Goal: Find specific page/section: Find specific page/section

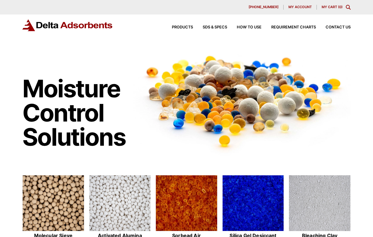
click at [349, 8] on icon "Toggle Modal Content" at bounding box center [347, 7] width 5 height 5
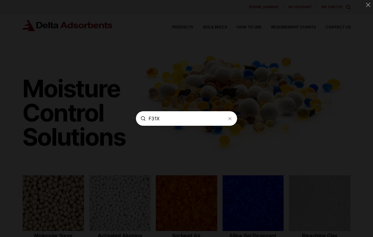
type input "F31X"
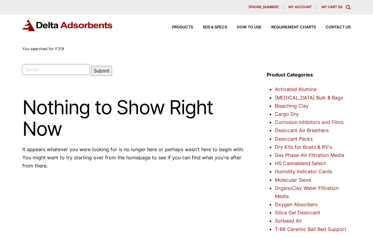
click at [54, 70] on input "search" at bounding box center [55, 69] width 67 height 10
type input "clays"
click at [91, 66] on button "Submit" at bounding box center [101, 71] width 21 height 10
click at [288, 106] on link "Bleaching Clay" at bounding box center [292, 106] width 34 height 6
click at [334, 26] on span "Contact Us" at bounding box center [337, 27] width 25 height 4
